Goal: Task Accomplishment & Management: Use online tool/utility

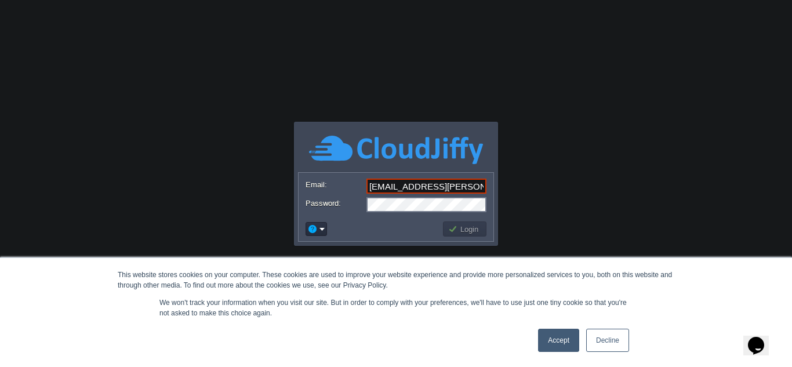
type input "[EMAIL_ADDRESS][PERSON_NAME][DOMAIN_NAME]"
click at [455, 226] on button "Login" at bounding box center [465, 229] width 34 height 10
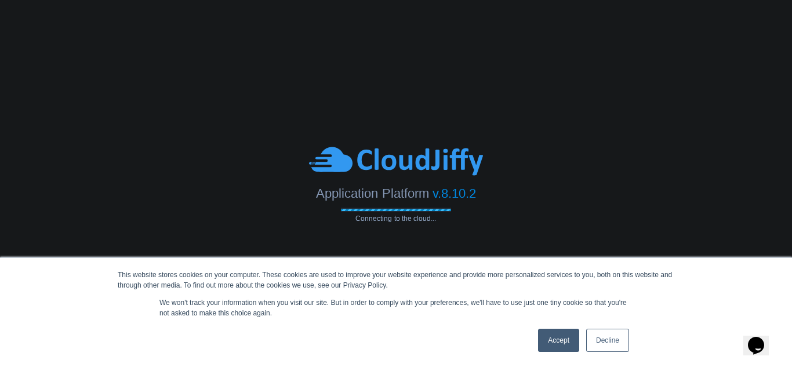
click at [564, 331] on link "Accept" at bounding box center [558, 340] width 41 height 23
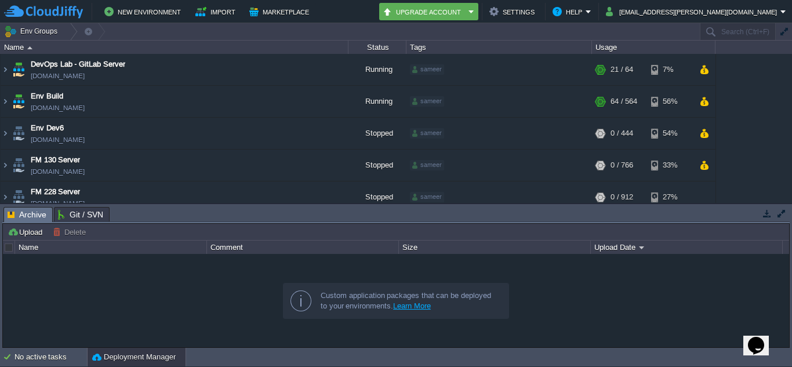
click at [768, 211] on button "button" at bounding box center [767, 213] width 10 height 10
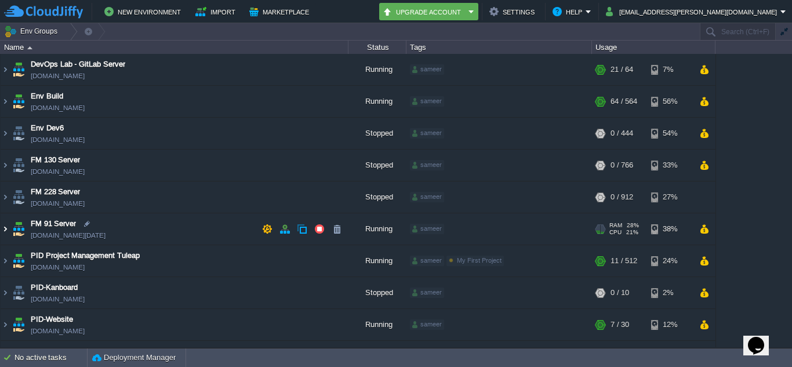
click at [5, 227] on img at bounding box center [5, 228] width 9 height 31
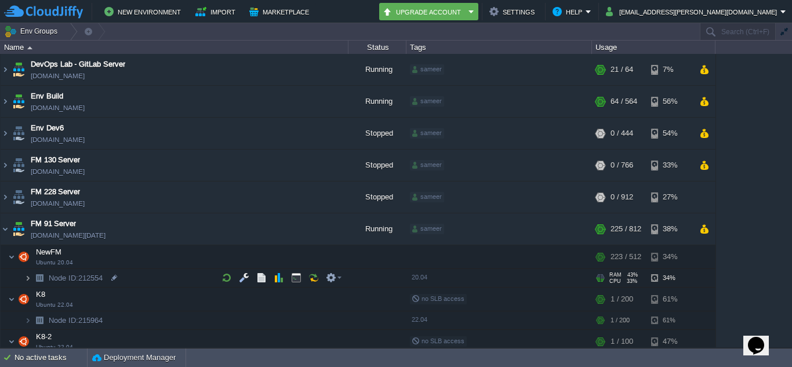
click at [27, 277] on img at bounding box center [27, 278] width 7 height 18
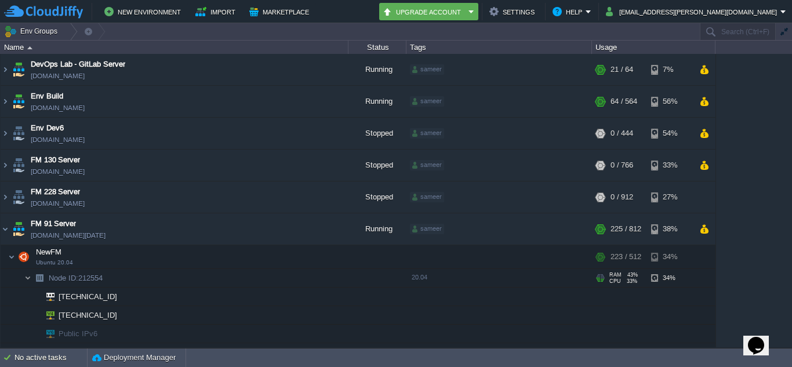
click at [27, 277] on img at bounding box center [27, 278] width 7 height 18
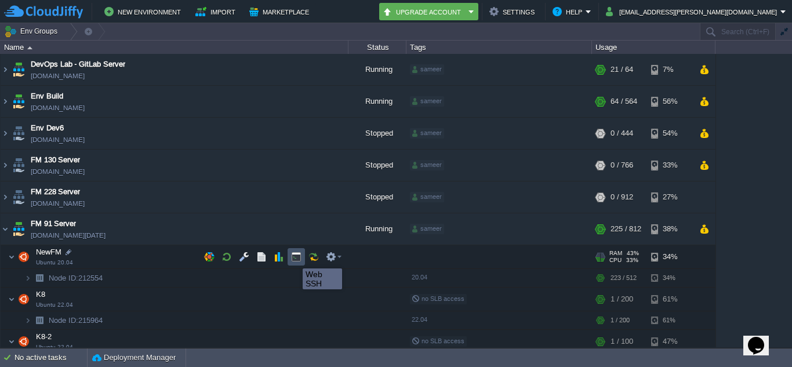
click at [294, 258] on button "button" at bounding box center [296, 257] width 10 height 10
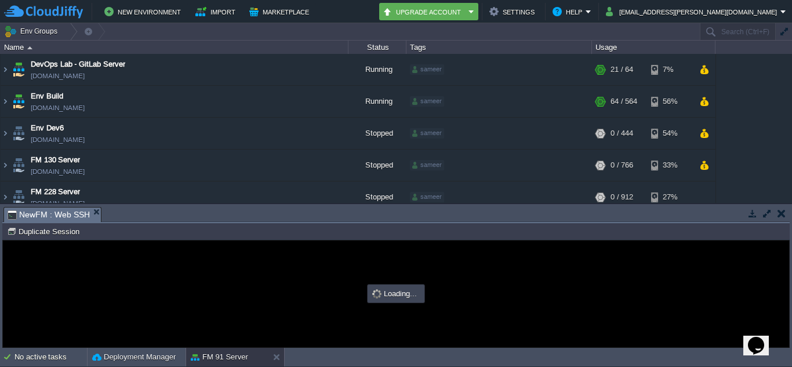
type input "#000000"
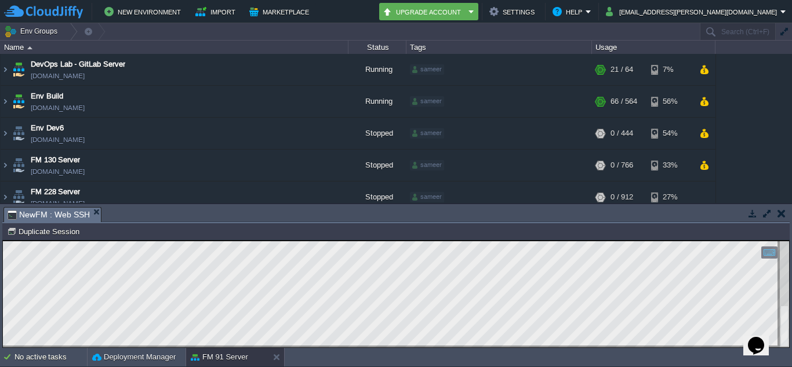
click at [767, 216] on button "button" at bounding box center [767, 213] width 10 height 10
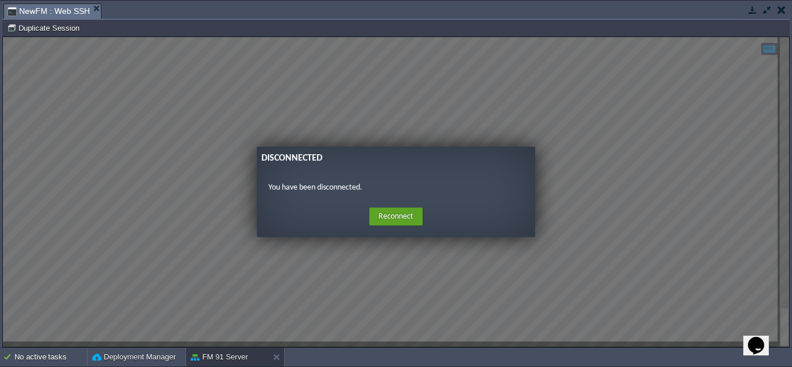
click at [400, 110] on guac-modal "Disconnected You have been disconnected. Home Reconnect Logout" at bounding box center [396, 192] width 787 height 310
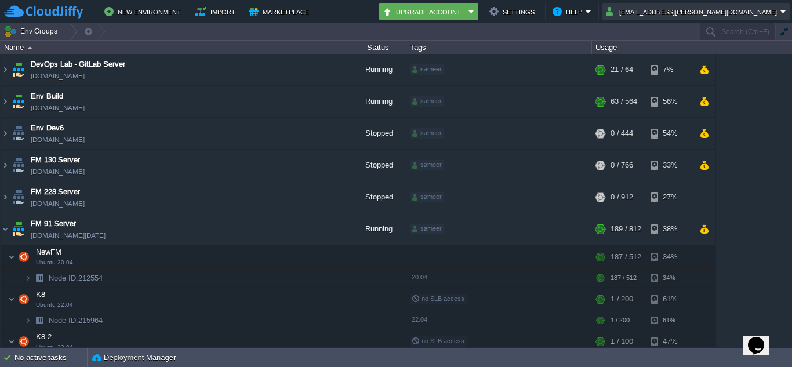
click at [734, 9] on button "[EMAIL_ADDRESS][PERSON_NAME][DOMAIN_NAME]" at bounding box center [693, 12] width 175 height 14
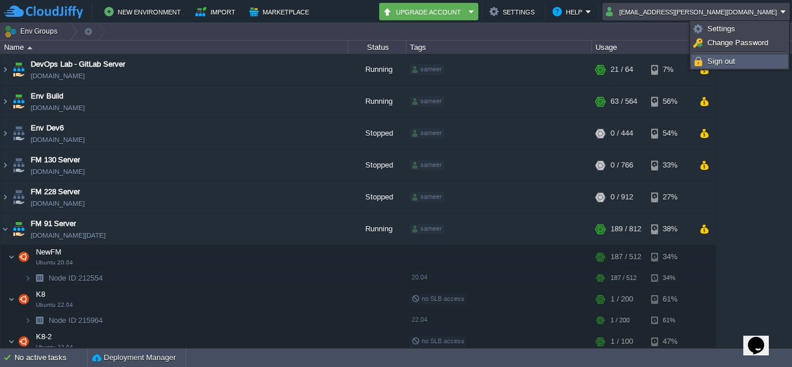
click at [733, 59] on span "Sign out" at bounding box center [722, 61] width 28 height 9
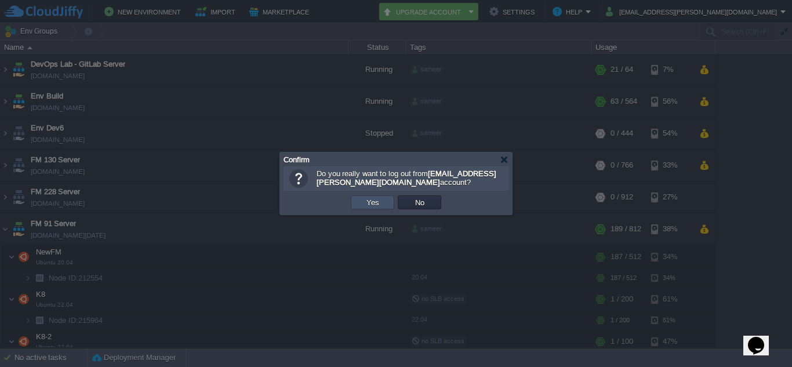
click at [376, 204] on button "Yes" at bounding box center [373, 202] width 20 height 10
